Goal: Task Accomplishment & Management: Use online tool/utility

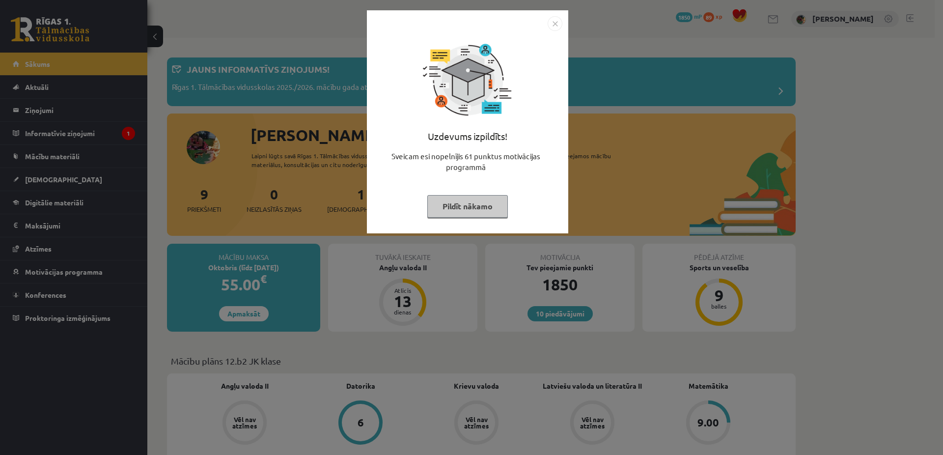
click at [464, 205] on button "Pildīt nākamo" at bounding box center [467, 206] width 81 height 23
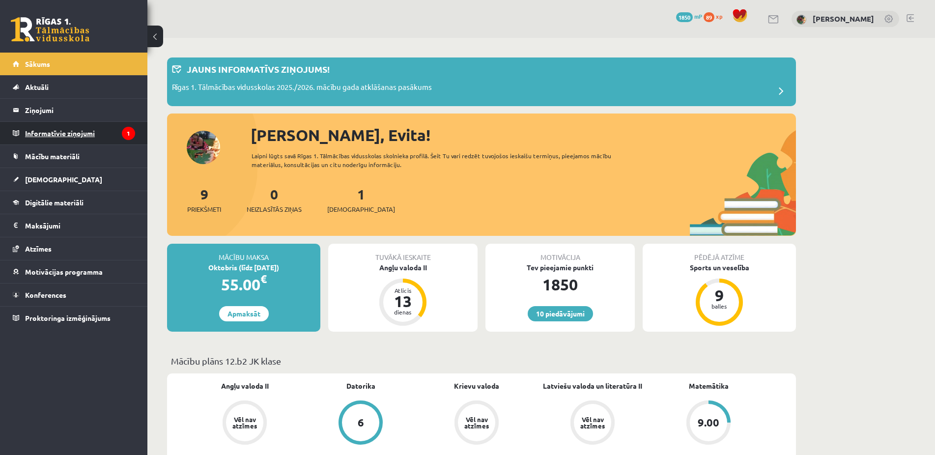
click at [55, 130] on legend "Informatīvie ziņojumi 1" at bounding box center [80, 133] width 110 height 23
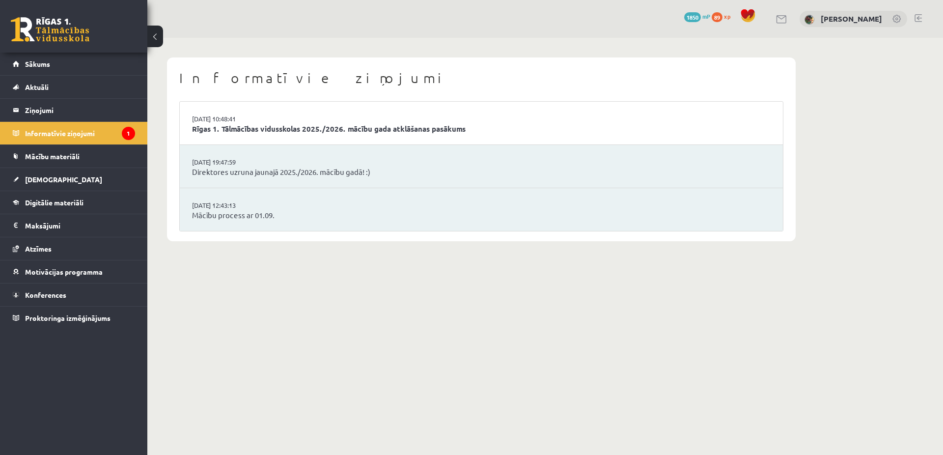
click at [276, 119] on li "02.09.2025 10:48:41 Rīgas 1. Tālmācības vidusskolas 2025./2026. mācību gada atk…" at bounding box center [481, 123] width 603 height 43
click at [270, 132] on link "Rīgas 1. Tālmācības vidusskolas 2025./2026. mācību gada atklāšanas pasākums" at bounding box center [481, 128] width 579 height 11
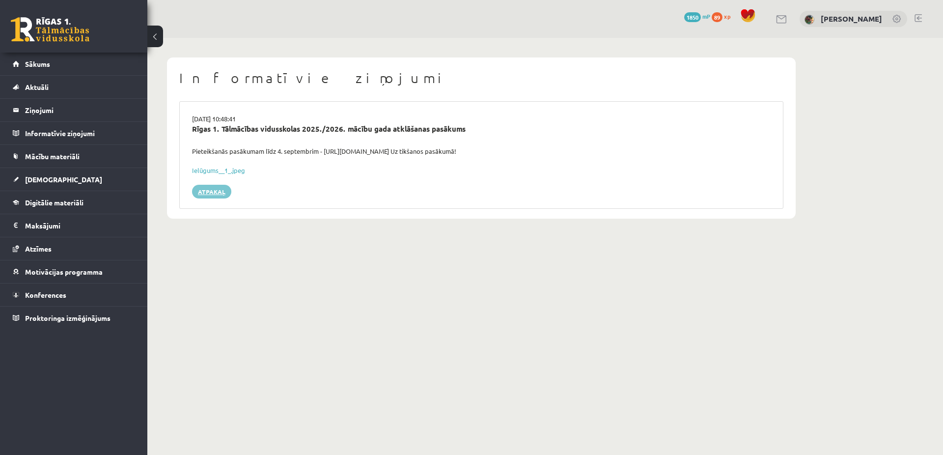
click at [218, 185] on link "Atpakaļ" at bounding box center [211, 192] width 39 height 14
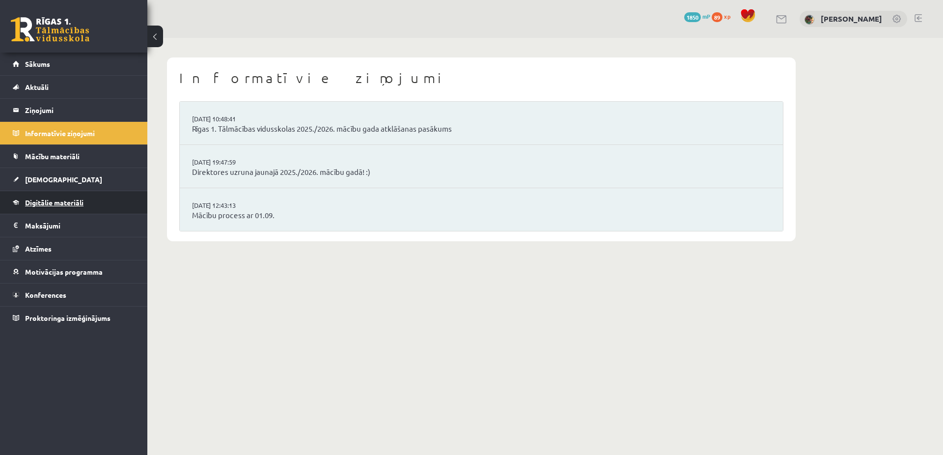
click at [49, 200] on span "Digitālie materiāli" at bounding box center [54, 202] width 58 height 9
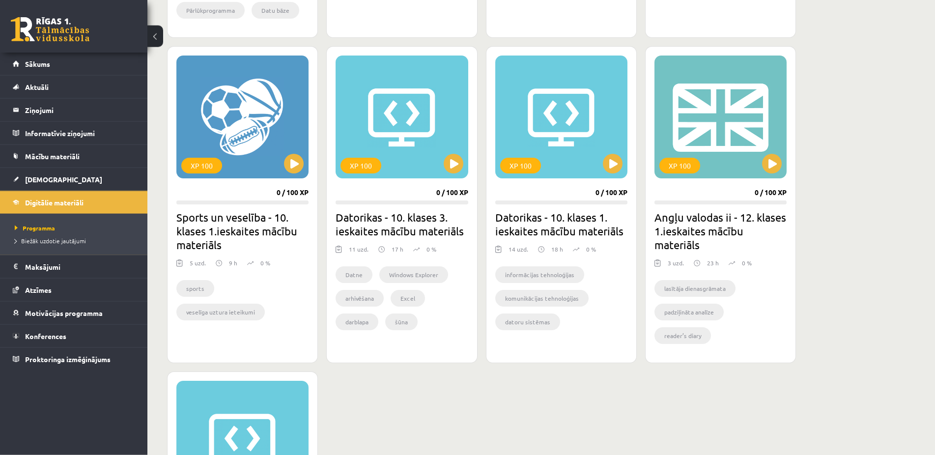
scroll to position [556, 0]
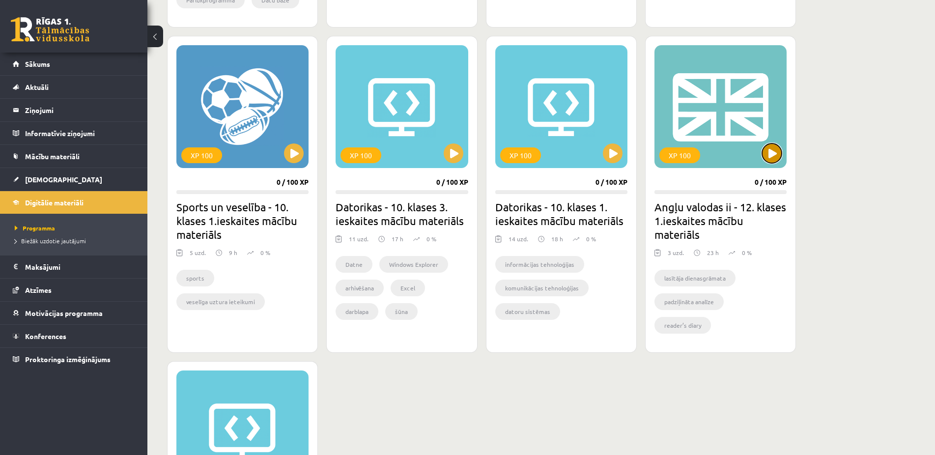
click at [773, 153] on button at bounding box center [772, 153] width 20 height 20
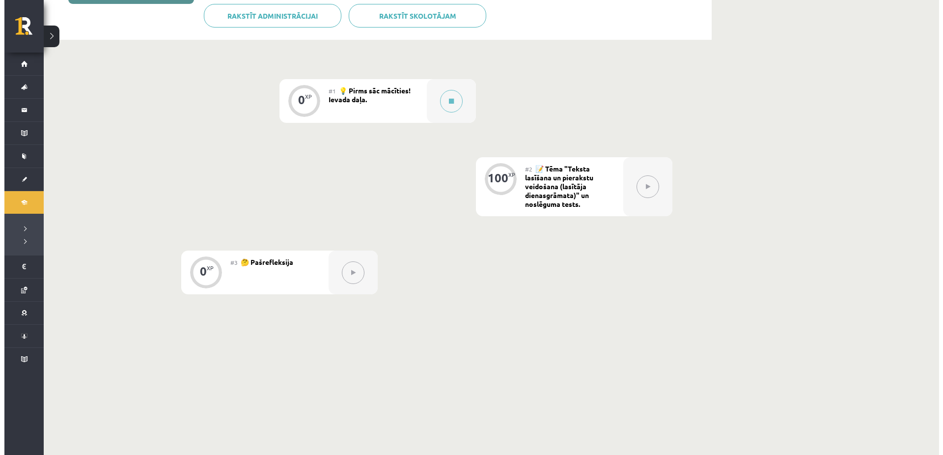
scroll to position [200, 0]
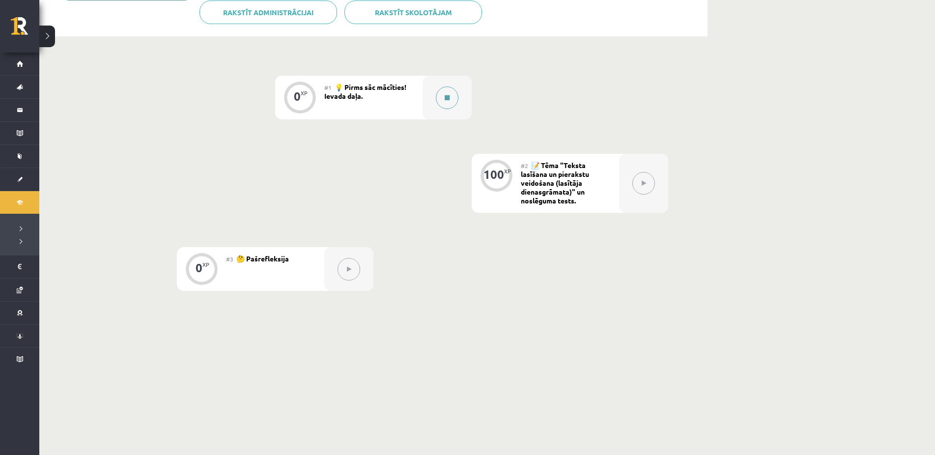
click at [448, 100] on icon at bounding box center [447, 98] width 5 height 6
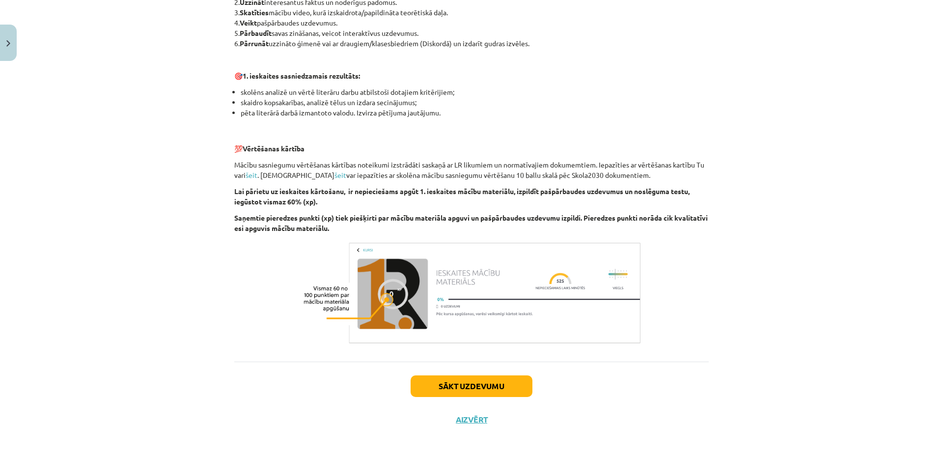
scroll to position [580, 0]
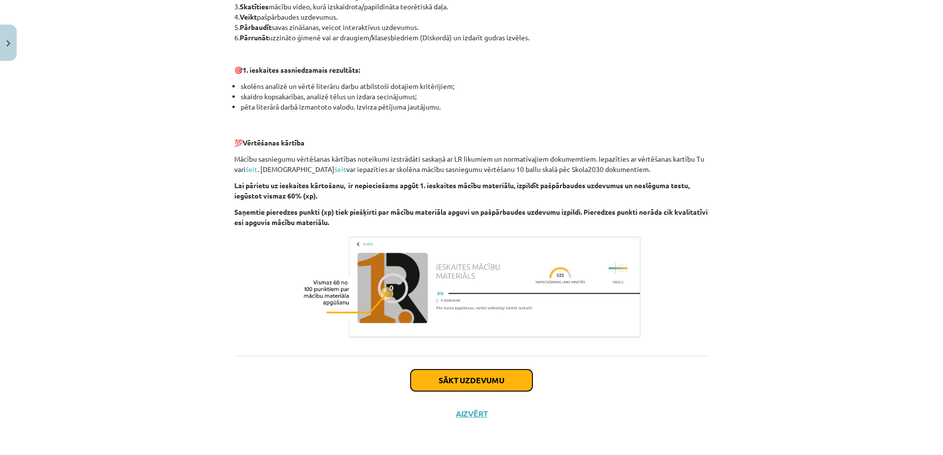
click at [468, 377] on button "Sākt uzdevumu" at bounding box center [472, 380] width 122 height 22
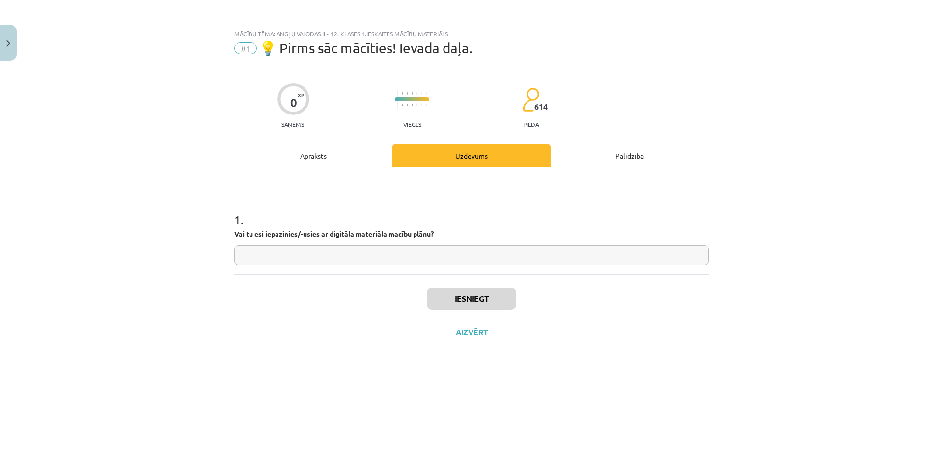
scroll to position [0, 0]
click at [298, 254] on input "text" at bounding box center [471, 255] width 475 height 20
type input "**"
click at [471, 301] on button "Iesniegt" at bounding box center [471, 299] width 89 height 22
click at [481, 338] on button "Nākamā nodarbība" at bounding box center [471, 338] width 96 height 23
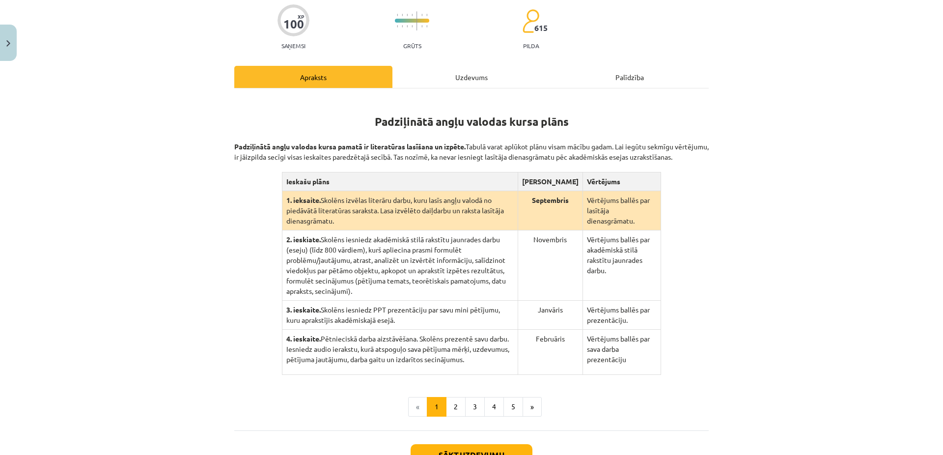
scroll to position [169, 0]
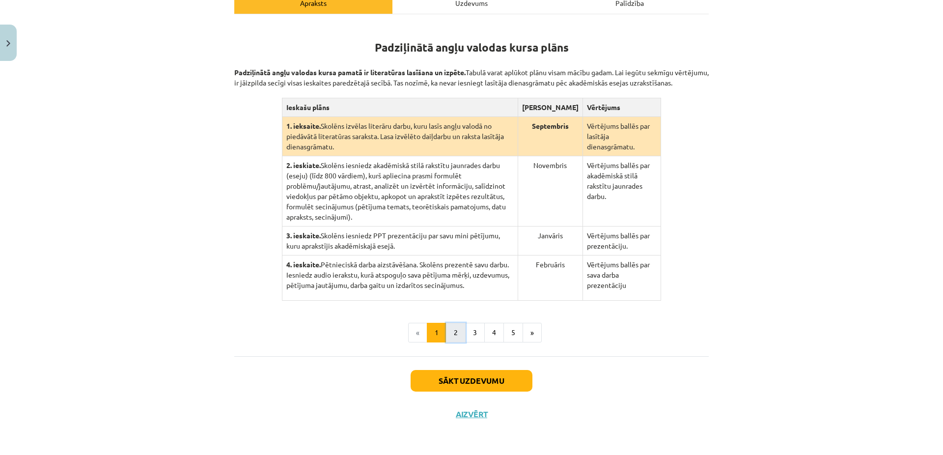
click at [450, 335] on button "2" at bounding box center [456, 333] width 20 height 20
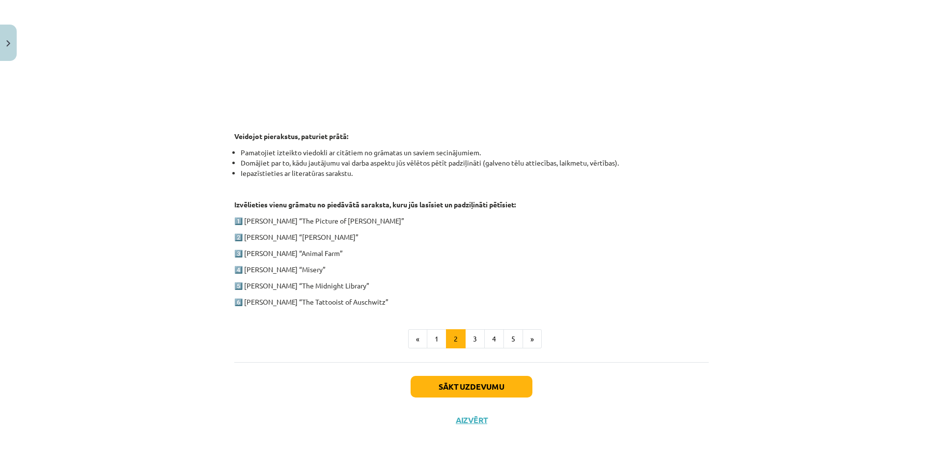
scroll to position [393, 0]
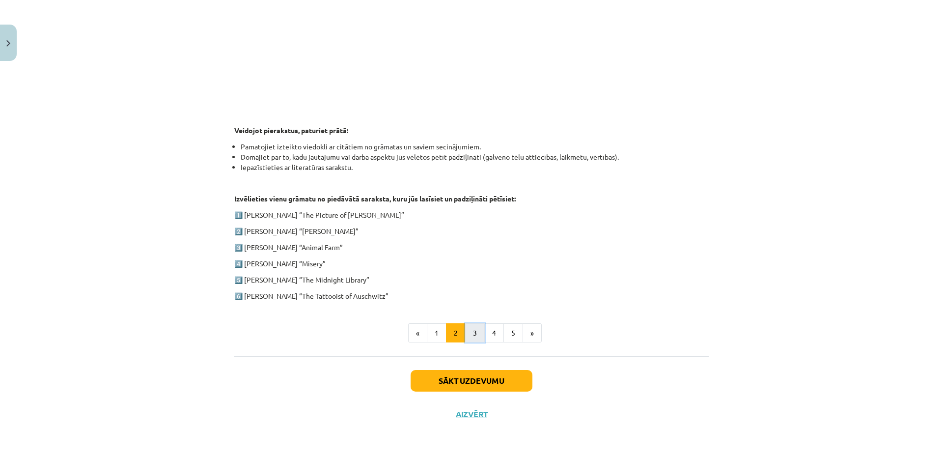
click at [470, 338] on button "3" at bounding box center [475, 333] width 20 height 20
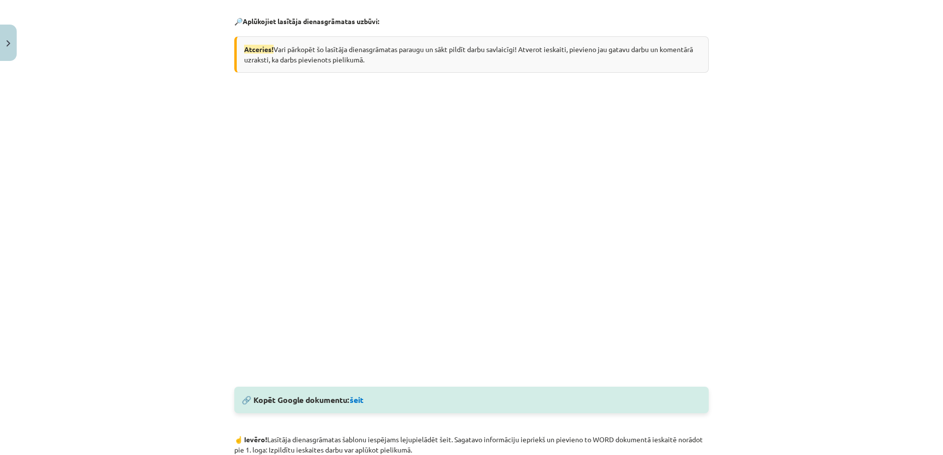
scroll to position [0, 0]
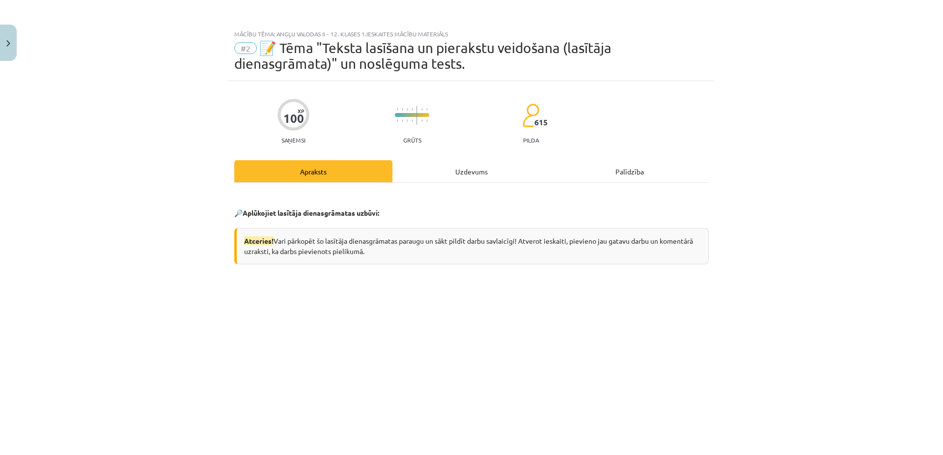
click at [785, 215] on div "Mācību tēma: Angļu valodas ii - 12. klases 1.ieskaites mācību materiāls #2 📝 Tē…" at bounding box center [471, 227] width 943 height 455
